Goal: Task Accomplishment & Management: Use online tool/utility

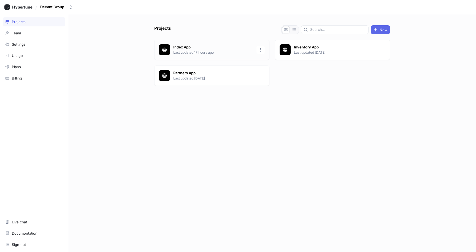
click at [199, 49] on p "Index App" at bounding box center [213, 48] width 80 height 6
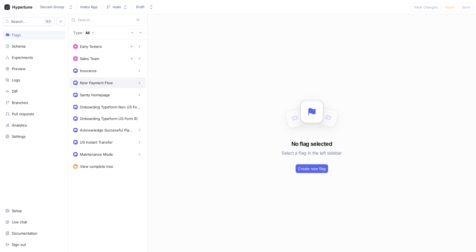
click at [96, 84] on div "New Payment Flow" at bounding box center [96, 83] width 33 height 4
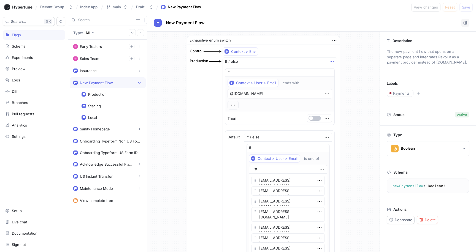
click at [331, 63] on icon "button" at bounding box center [332, 62] width 6 height 6
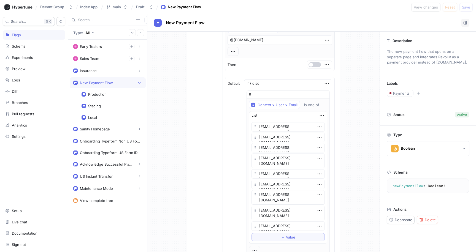
click at [313, 64] on button "button" at bounding box center [315, 64] width 12 height 5
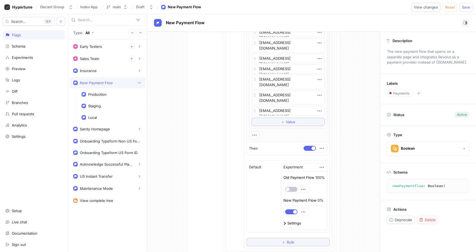
scroll to position [243, 0]
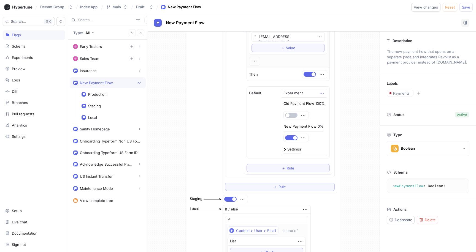
click at [319, 95] on icon "button" at bounding box center [322, 93] width 6 height 6
click at [322, 100] on div "Delete" at bounding box center [340, 103] width 47 height 9
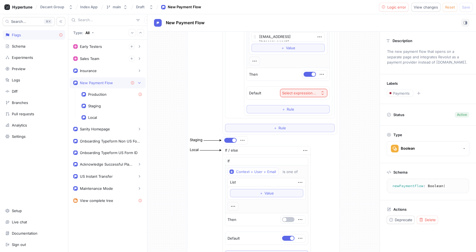
click at [299, 95] on div "Select expression..." at bounding box center [299, 93] width 34 height 5
click at [299, 113] on span "Toggle" at bounding box center [314, 113] width 51 height 5
click at [306, 93] on button "button" at bounding box center [310, 93] width 12 height 5
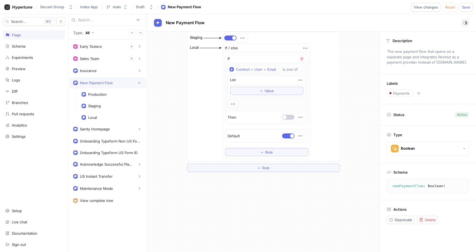
click at [284, 116] on button "button" at bounding box center [288, 117] width 12 height 5
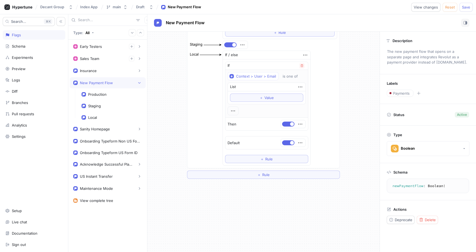
scroll to position [282, 0]
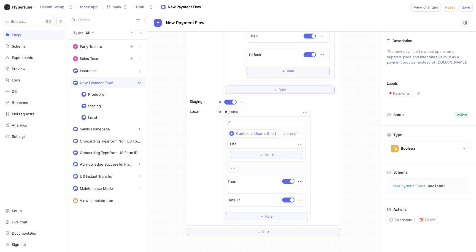
click at [304, 113] on icon "button" at bounding box center [305, 112] width 6 height 6
click at [308, 120] on p "Delete" at bounding box center [313, 123] width 11 height 6
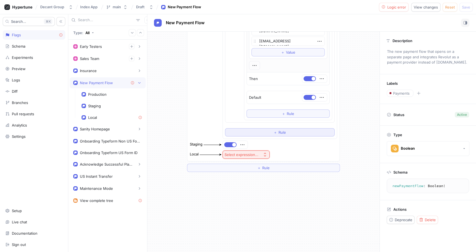
scroll to position [239, 0]
click at [259, 157] on button "Select expression..." at bounding box center [246, 155] width 47 height 8
click at [247, 175] on span "Toggle" at bounding box center [256, 174] width 51 height 5
click at [233, 157] on button "button" at bounding box center [230, 154] width 12 height 5
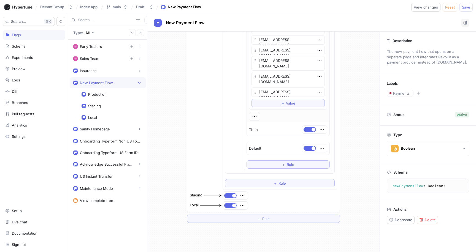
scroll to position [0, 0]
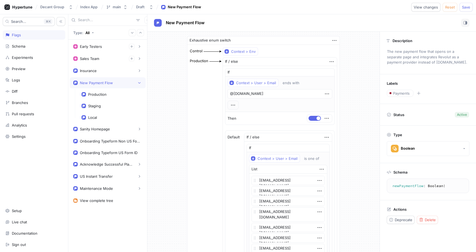
click at [327, 73] on icon "button" at bounding box center [328, 72] width 2 height 3
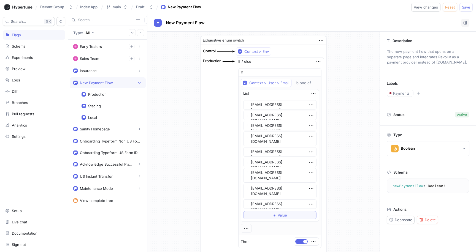
click at [193, 117] on div "Exhaustive enum switch Control Context > Env Production If / else If Context > …" at bounding box center [263, 176] width 232 height 289
click at [25, 57] on div "Experiments" at bounding box center [22, 57] width 21 height 4
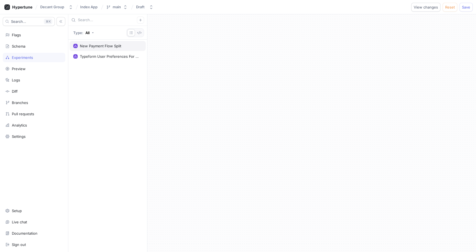
click at [106, 48] on div "New Payment Flow Split" at bounding box center [100, 46] width 41 height 4
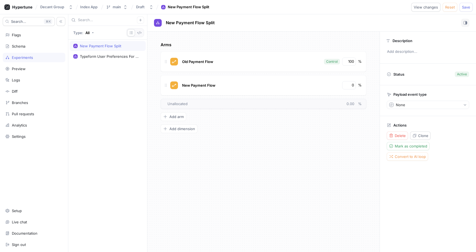
click at [132, 44] on div "New Payment Flow Split" at bounding box center [108, 46] width 76 height 10
click at [397, 133] on button "Delete" at bounding box center [397, 136] width 21 height 8
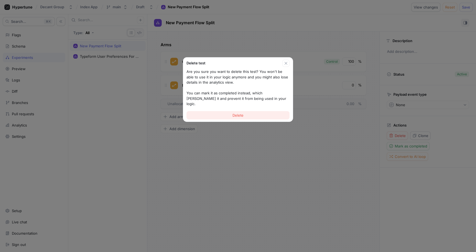
click at [249, 111] on button "Delete" at bounding box center [238, 115] width 103 height 8
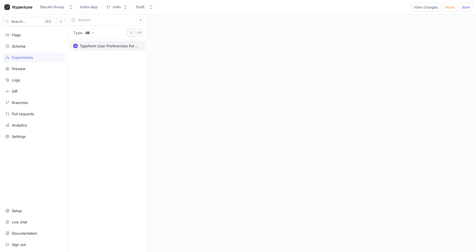
click at [102, 47] on div "Typeform User Preferences For Non-US Clients" at bounding box center [110, 46] width 60 height 4
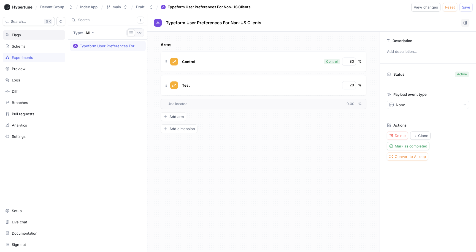
click at [30, 36] on div "Flags" at bounding box center [34, 35] width 58 height 4
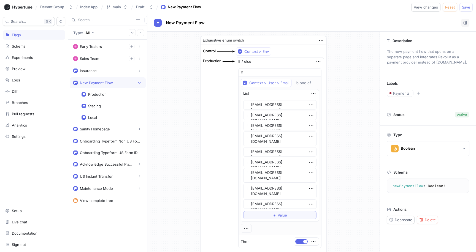
click at [166, 102] on div "Exhaustive enum switch Control Context > Env Production If / else If Context > …" at bounding box center [263, 176] width 232 height 289
click at [467, 9] on button "Save" at bounding box center [466, 7] width 13 height 9
type textarea "x"
